Goal: Find specific page/section: Find specific page/section

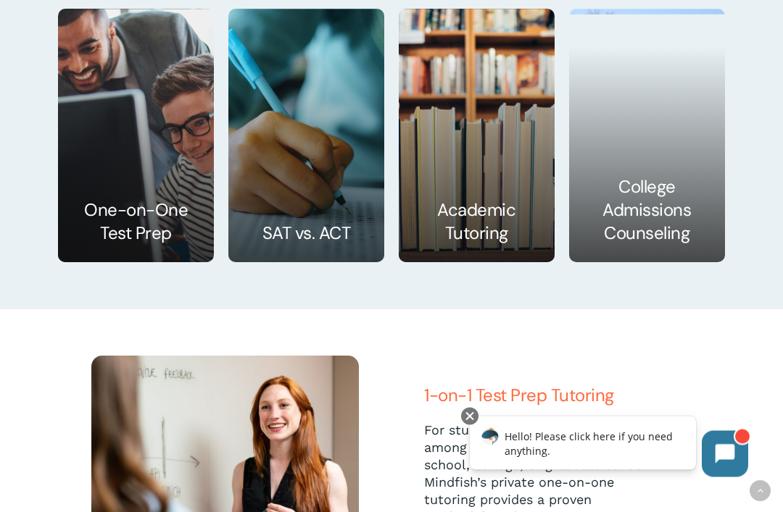
scroll to position [2102, 0]
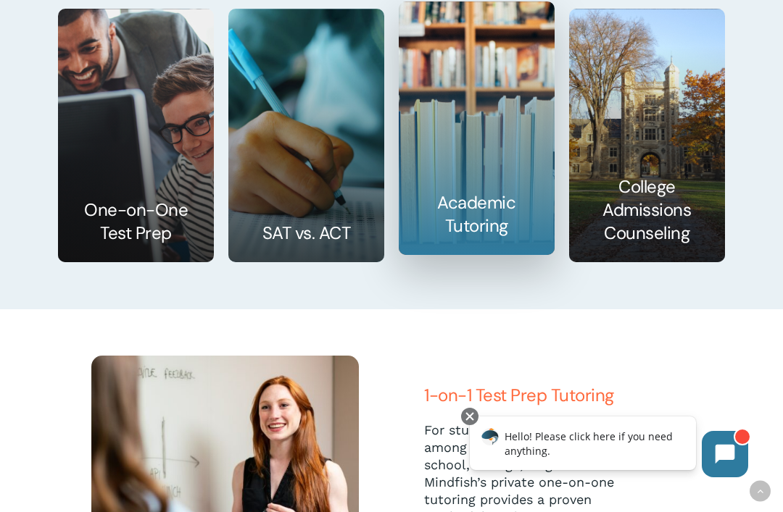
click at [481, 225] on link at bounding box center [476, 128] width 154 height 252
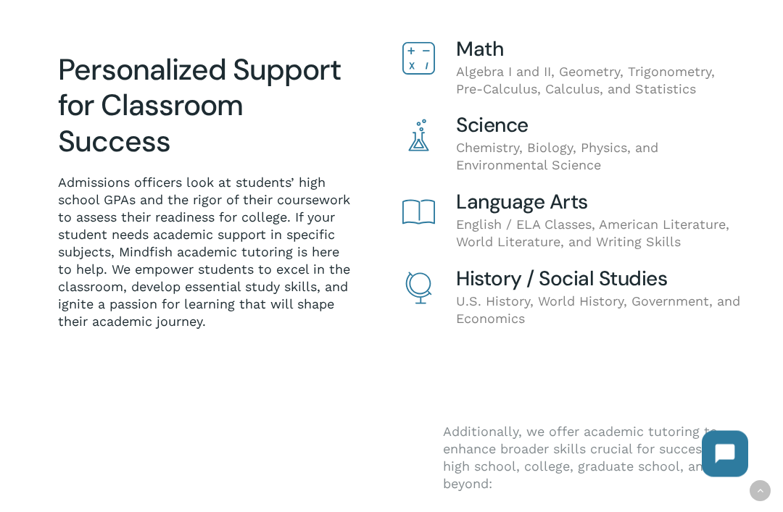
scroll to position [320, 0]
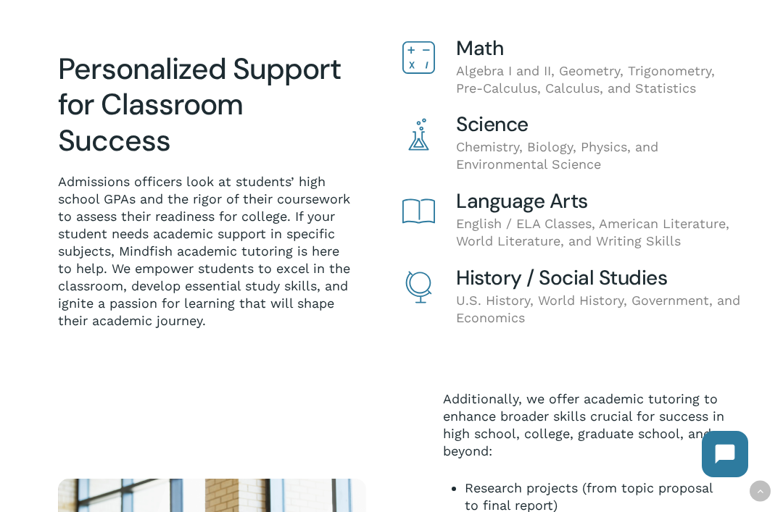
click at [574, 282] on h4 "History / Social Studies" at bounding box center [598, 278] width 285 height 22
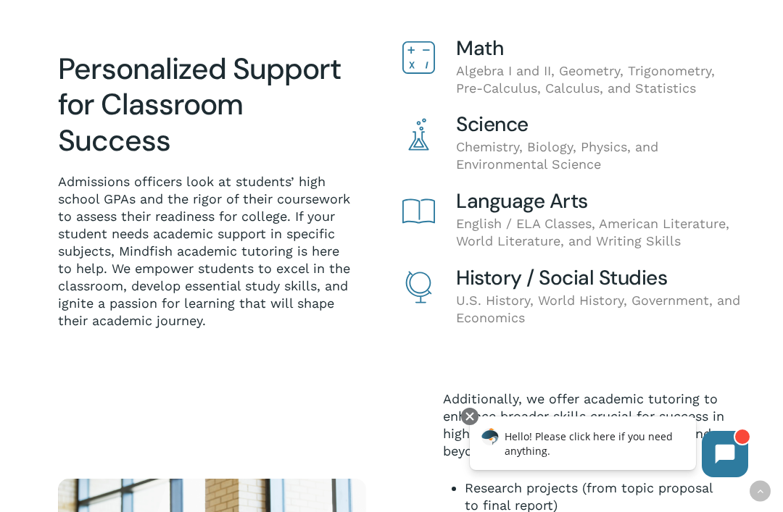
click at [576, 285] on h4 "History / Social Studies" at bounding box center [598, 278] width 285 height 22
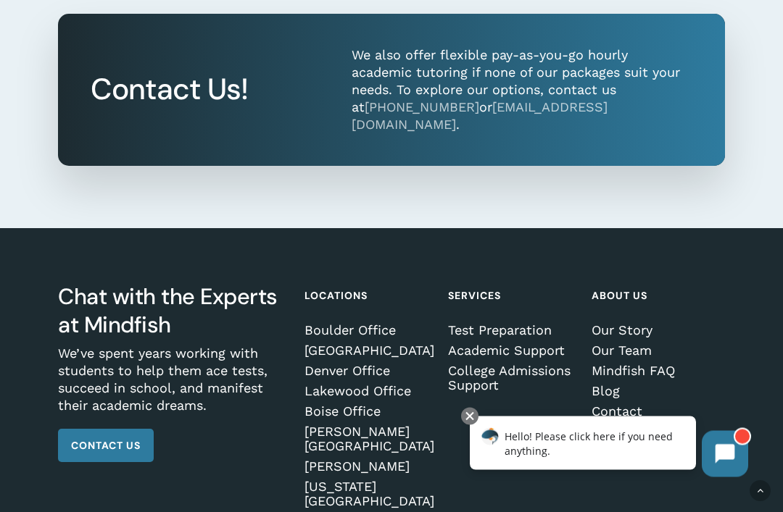
scroll to position [1551, 0]
click at [325, 364] on link "Denver Office" at bounding box center [369, 371] width 130 height 14
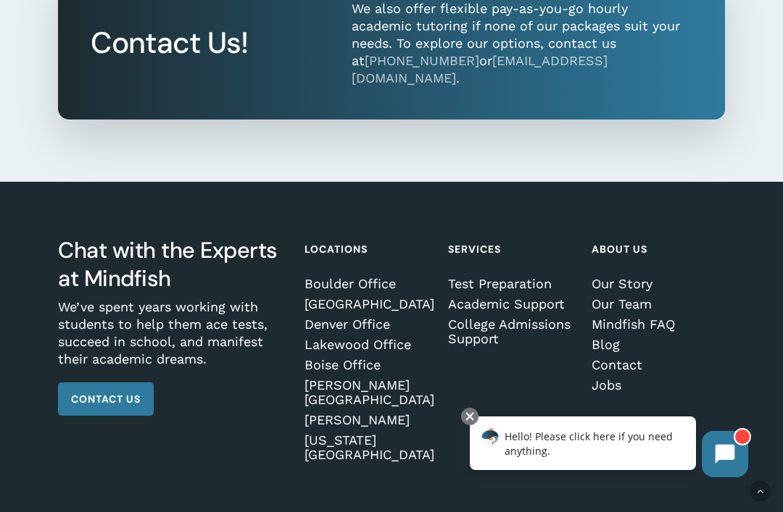
click at [325, 338] on link "Lakewood Office" at bounding box center [369, 345] width 130 height 14
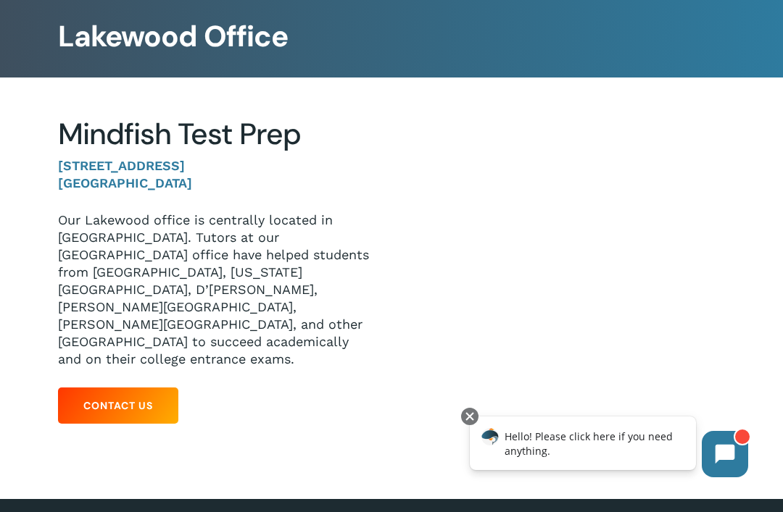
scroll to position [90, 0]
